Goal: Information Seeking & Learning: Learn about a topic

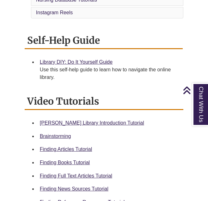
scroll to position [224, 0]
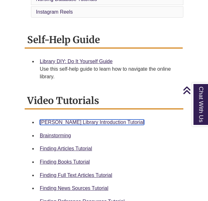
click at [96, 119] on link "Berntsen Library Introduction Tutorial" at bounding box center [92, 121] width 105 height 5
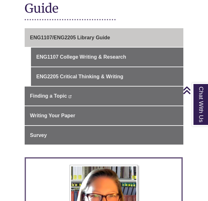
scroll to position [80, 0]
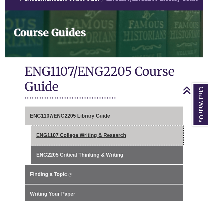
click at [91, 131] on link "ENG1107 College Writing & Research" at bounding box center [107, 135] width 153 height 19
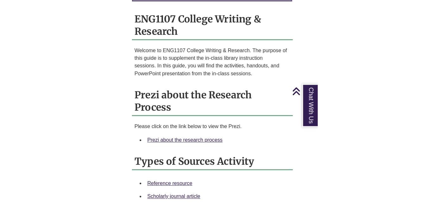
scroll to position [566, 0]
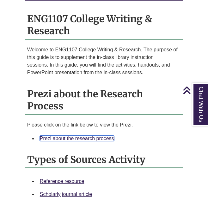
click at [67, 136] on link "Prezi about the research process" at bounding box center [77, 138] width 74 height 5
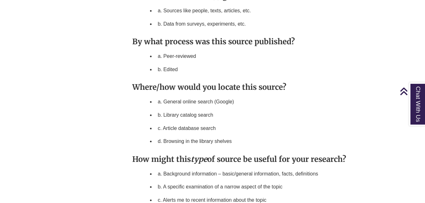
scroll to position [527, 0]
click at [208, 50] on li "a. Peer-reviewed" at bounding box center [267, 56] width 225 height 13
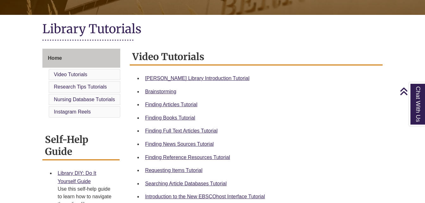
scroll to position [105, 0]
